Goal: Task Accomplishment & Management: Use online tool/utility

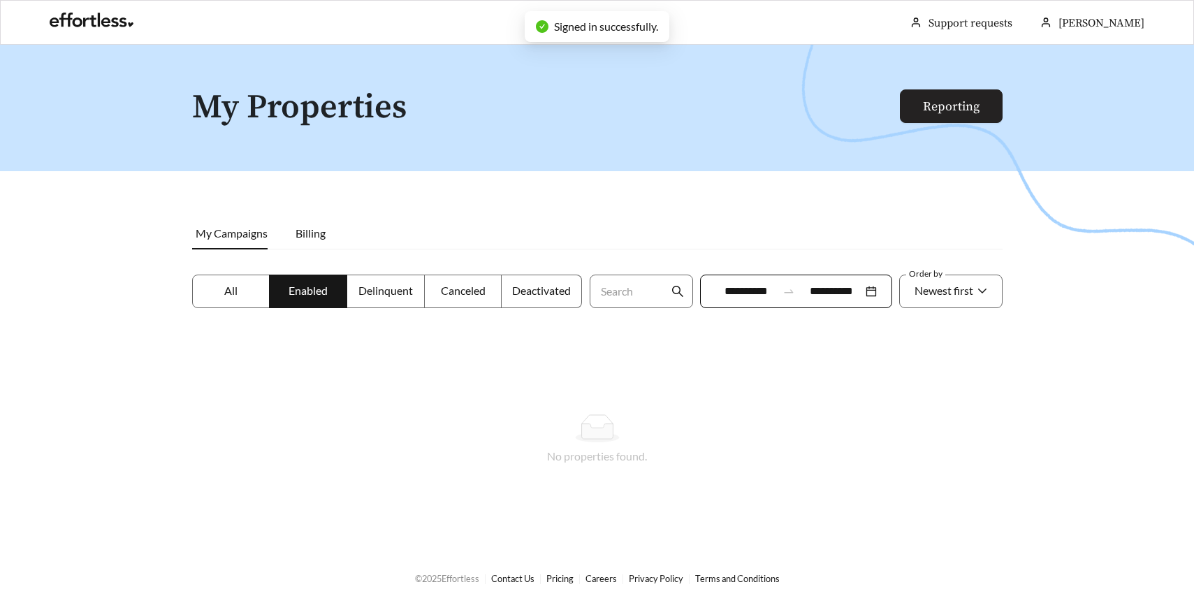
click at [931, 115] on link "Reporting" at bounding box center [951, 107] width 57 height 16
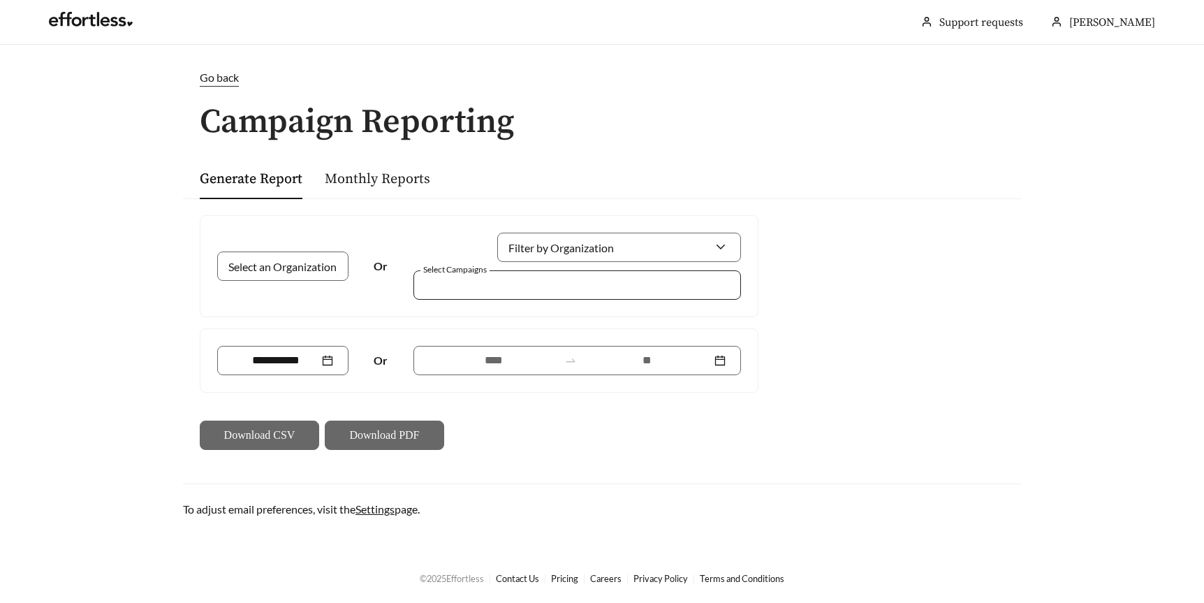
click at [480, 292] on div at bounding box center [568, 284] width 296 height 19
click at [478, 319] on span "[GEOGRAPHIC_DATA]" at bounding box center [485, 315] width 113 height 13
click at [395, 371] on div "Or" at bounding box center [479, 360] width 524 height 29
click at [360, 175] on link "Monthly Reports" at bounding box center [377, 178] width 105 height 17
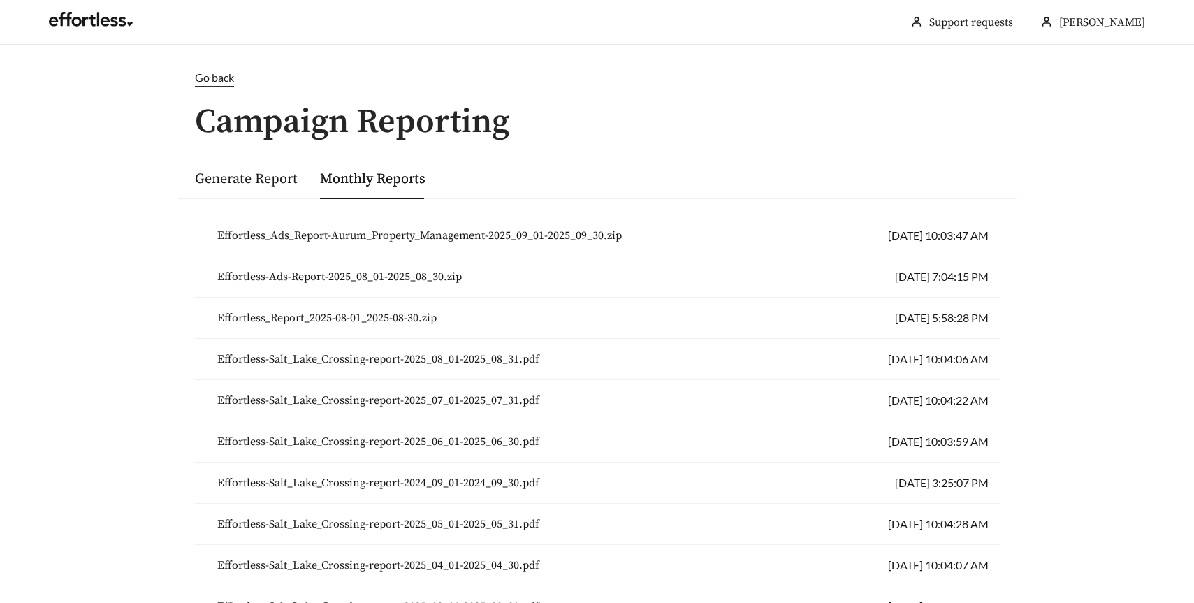
click at [460, 235] on span "Effortless_Ads_Report-Aurum_Property_Management-2025_09_01-2025_09_30.zip" at bounding box center [419, 235] width 404 height 17
